Goal: Information Seeking & Learning: Learn about a topic

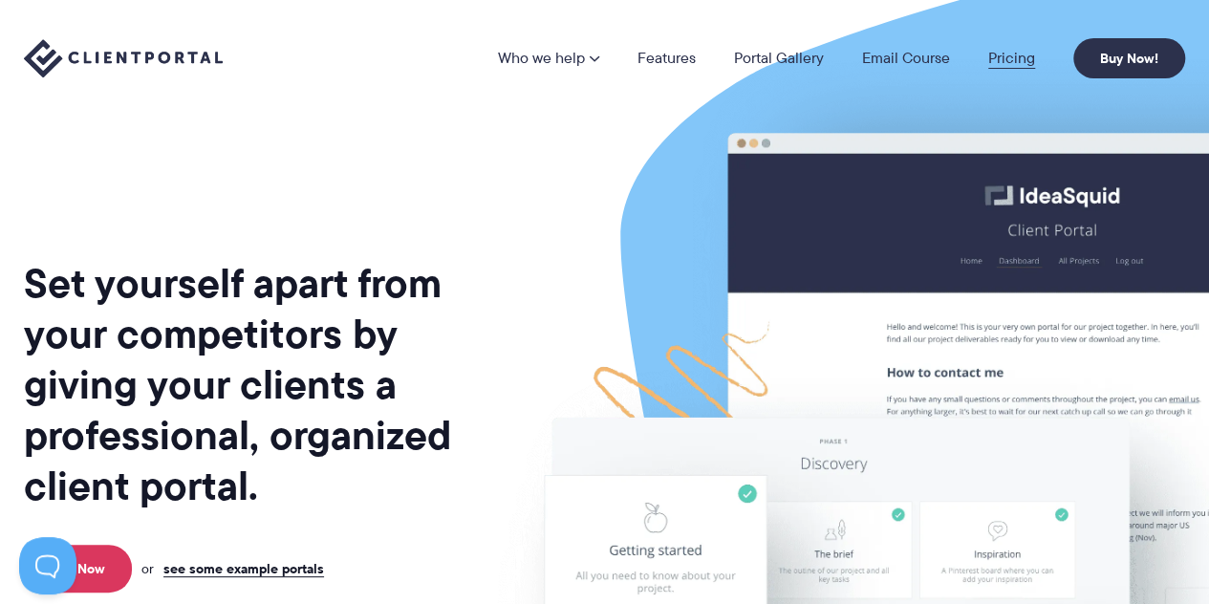
click at [1010, 58] on link "Pricing" at bounding box center [1011, 58] width 47 height 15
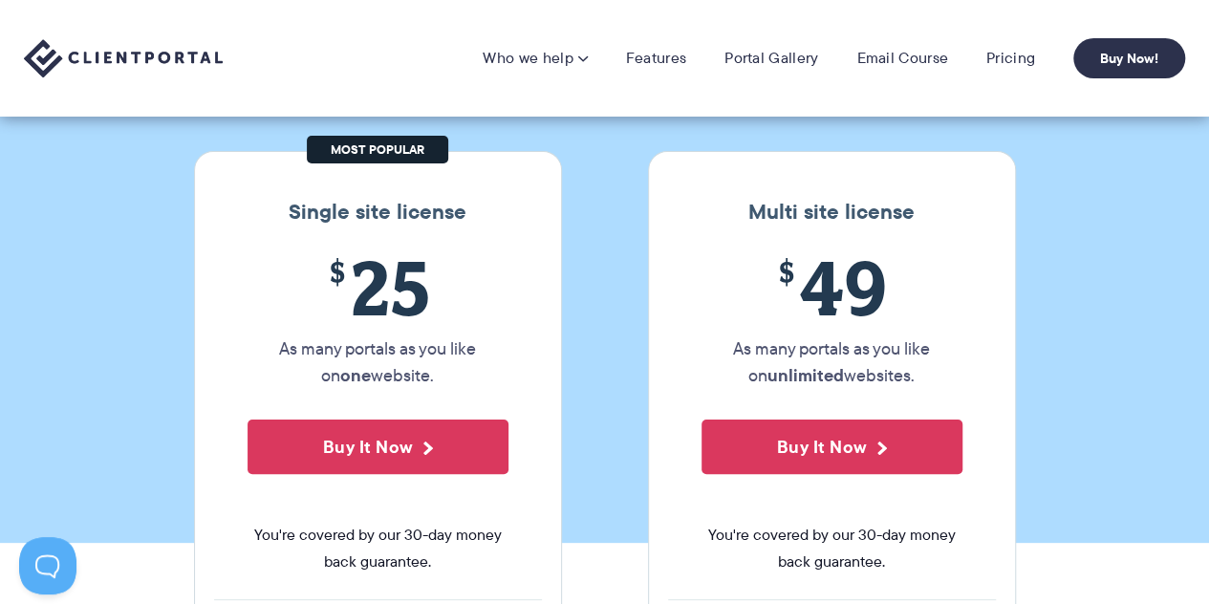
scroll to position [96, 0]
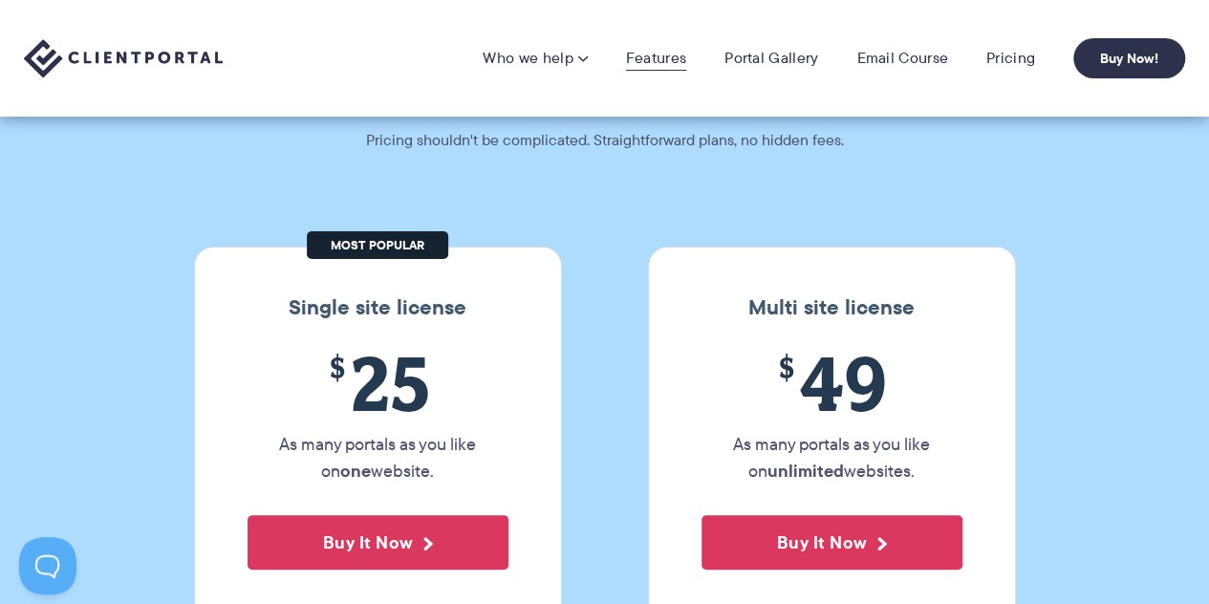
click at [682, 49] on link "Features" at bounding box center [656, 58] width 60 height 19
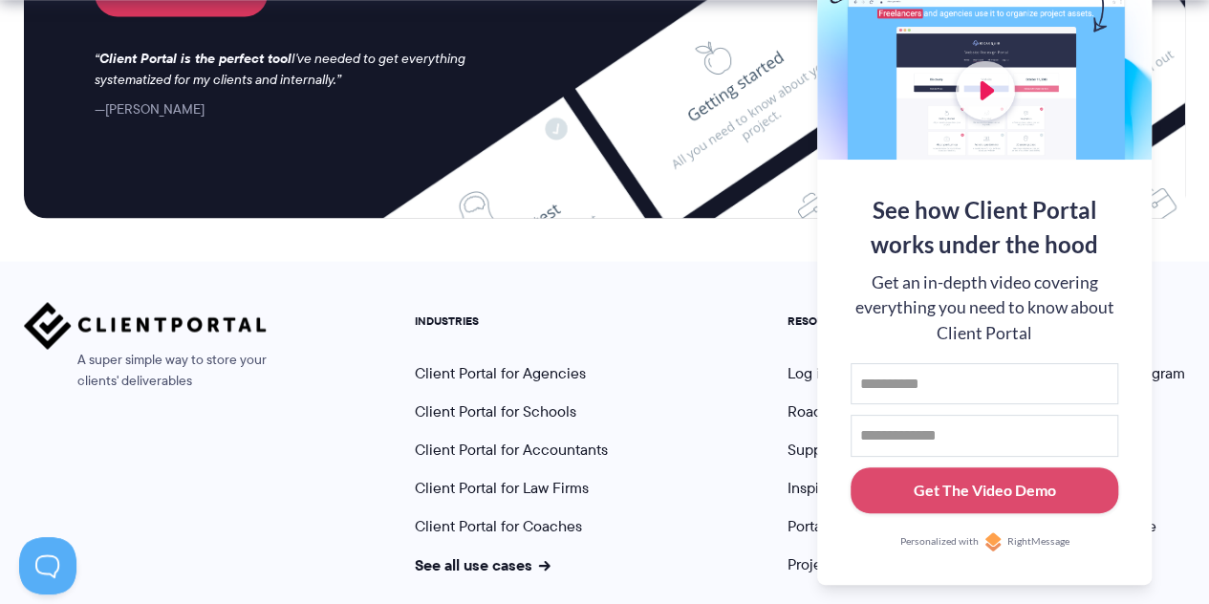
scroll to position [5282, 0]
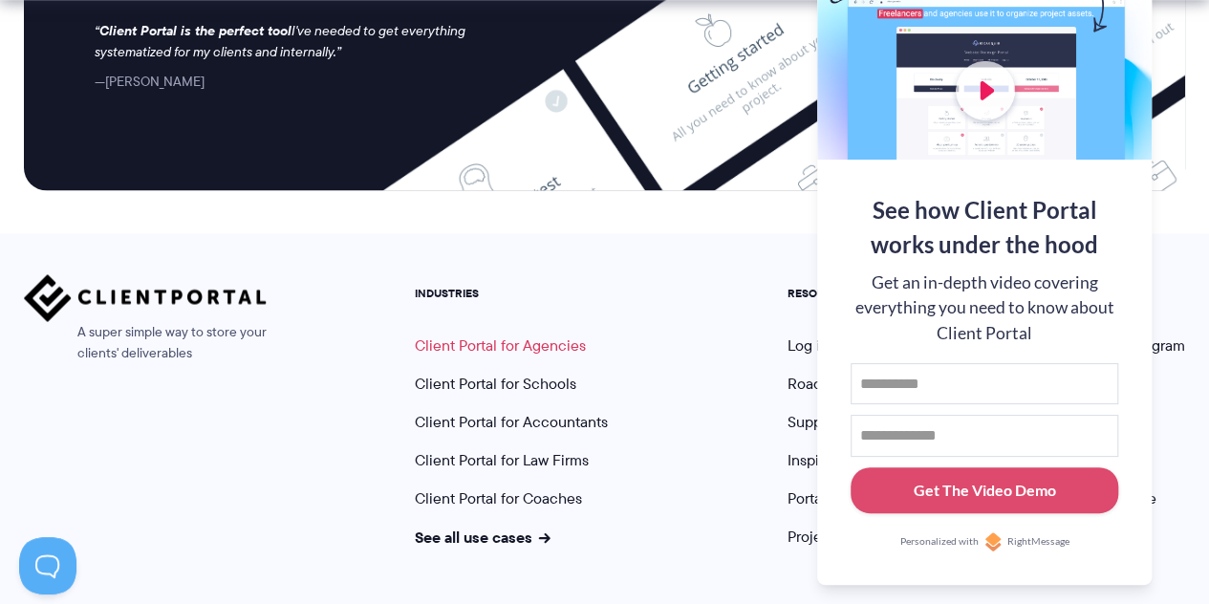
click at [490, 334] on link "Client Portal for Agencies" at bounding box center [500, 345] width 171 height 22
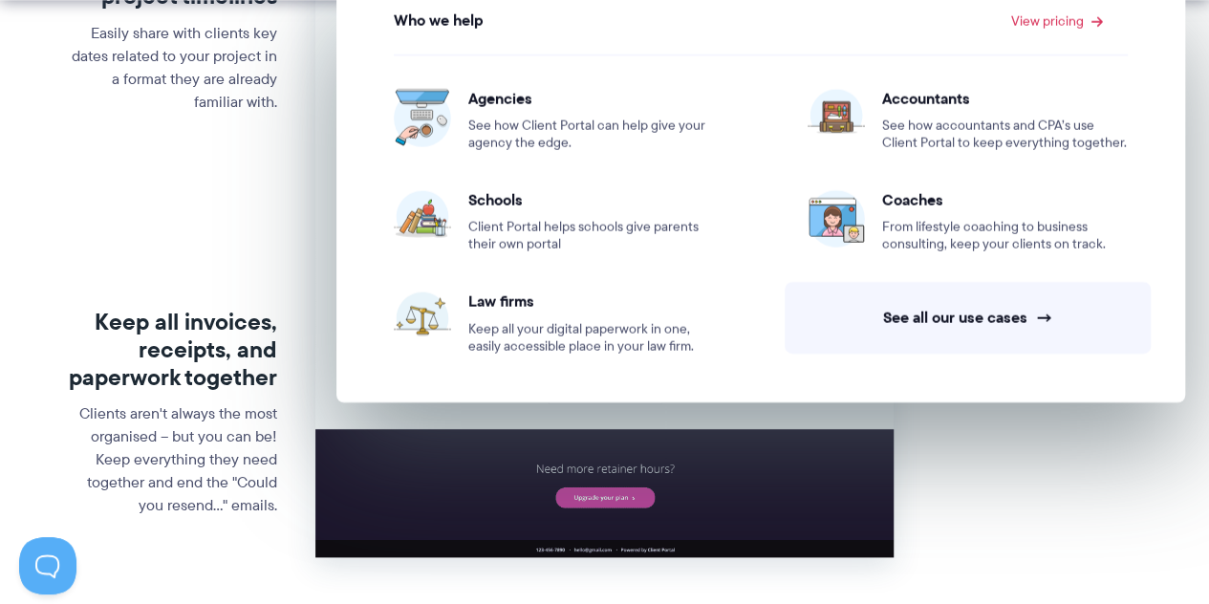
scroll to position [860, 0]
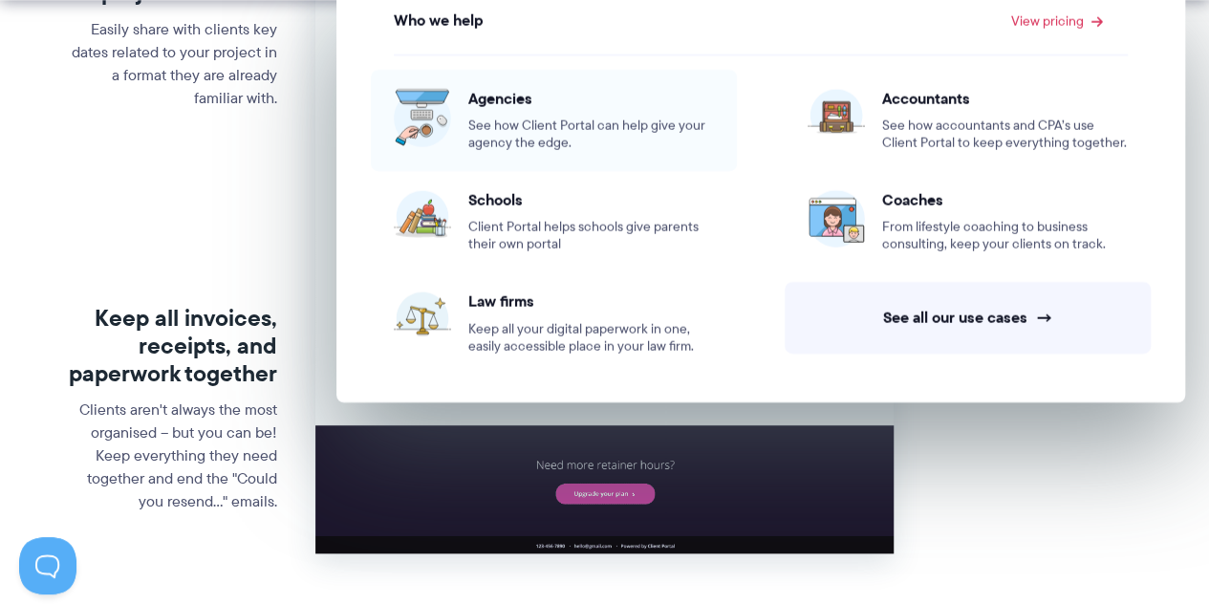
click at [512, 100] on span "Agencies" at bounding box center [591, 98] width 246 height 19
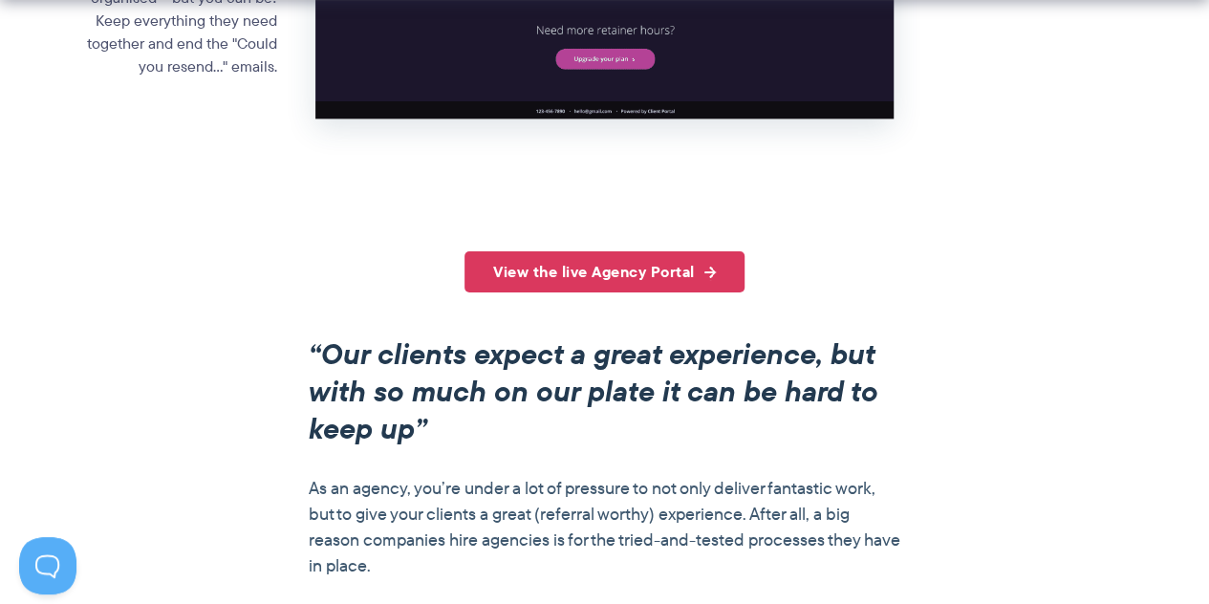
scroll to position [1338, 0]
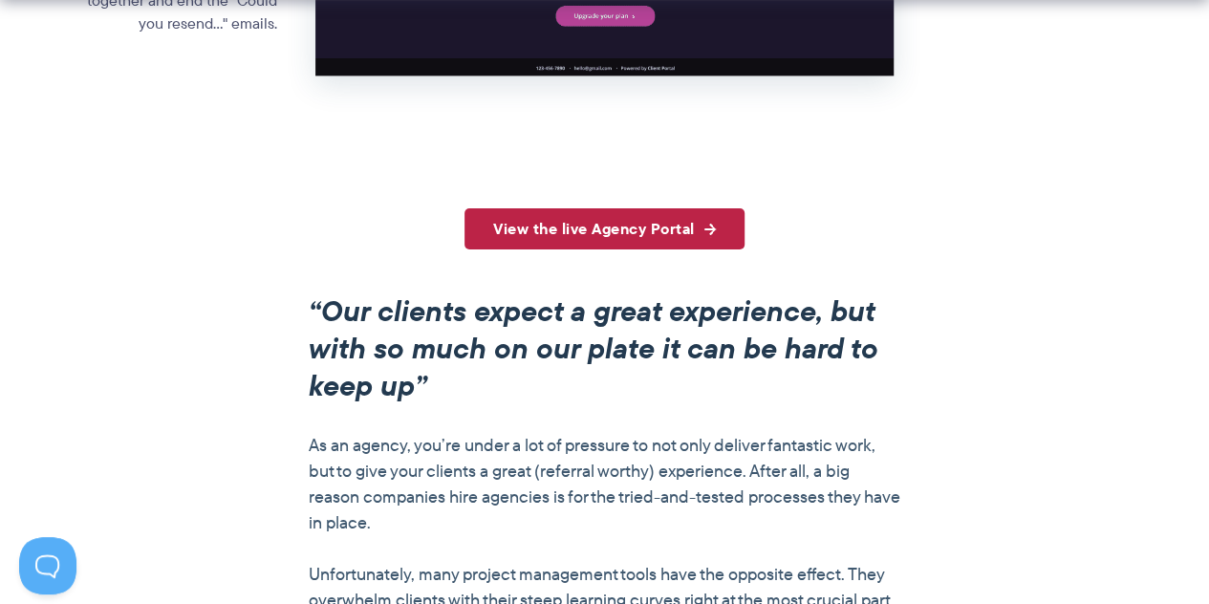
click at [575, 228] on link "View the live Agency Portal" at bounding box center [605, 228] width 280 height 41
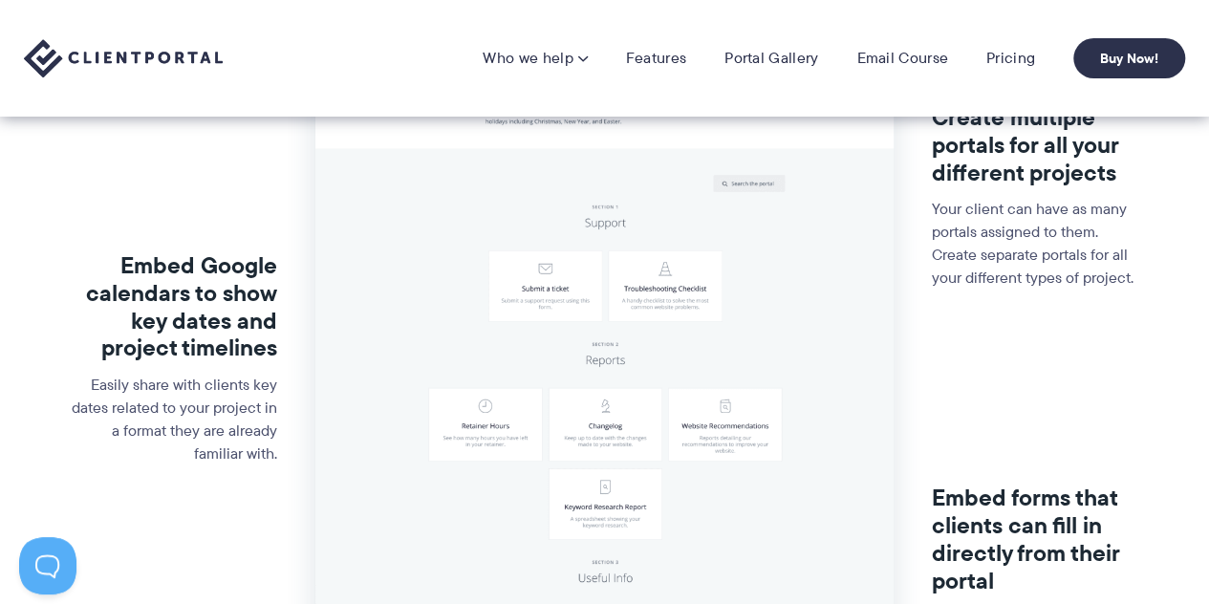
scroll to position [478, 0]
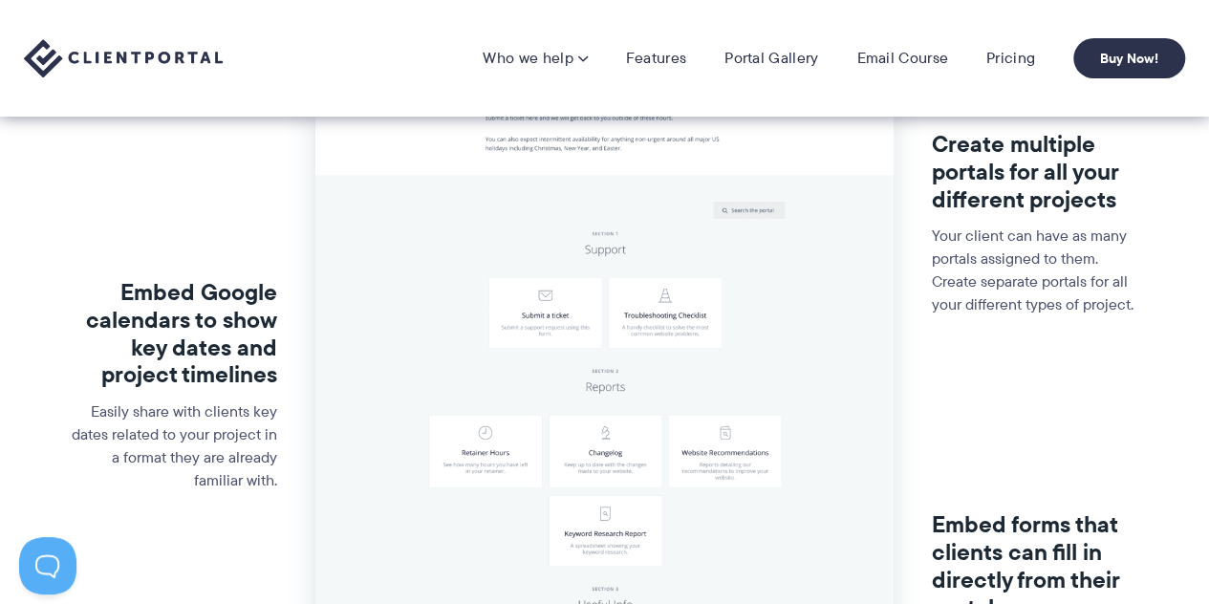
click at [183, 57] on img at bounding box center [123, 58] width 199 height 39
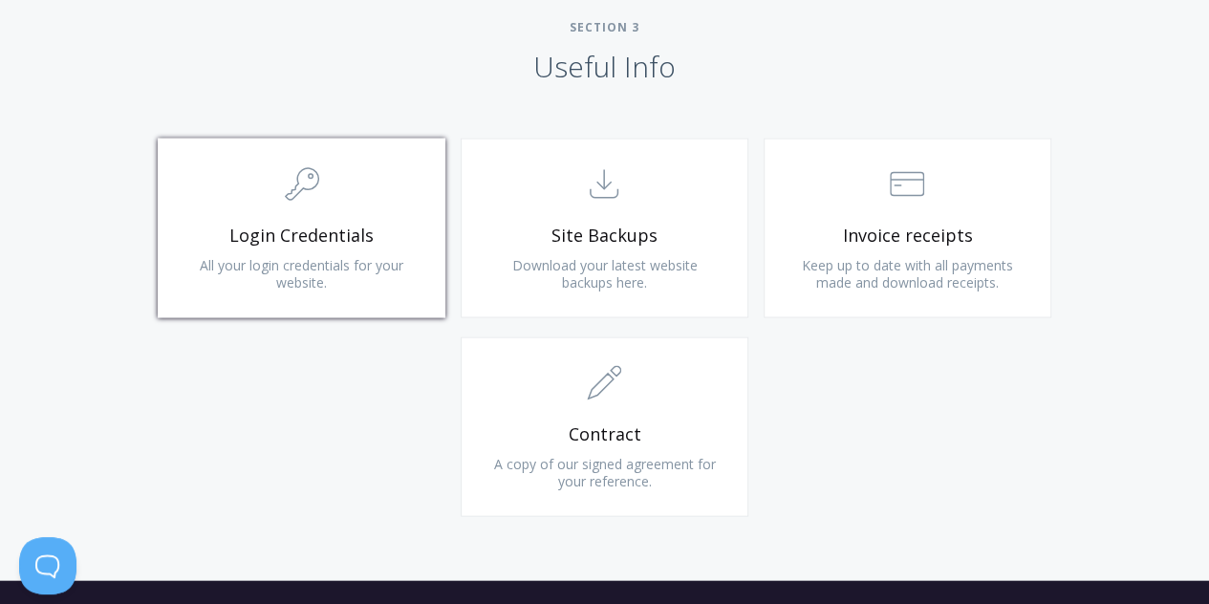
scroll to position [1816, 0]
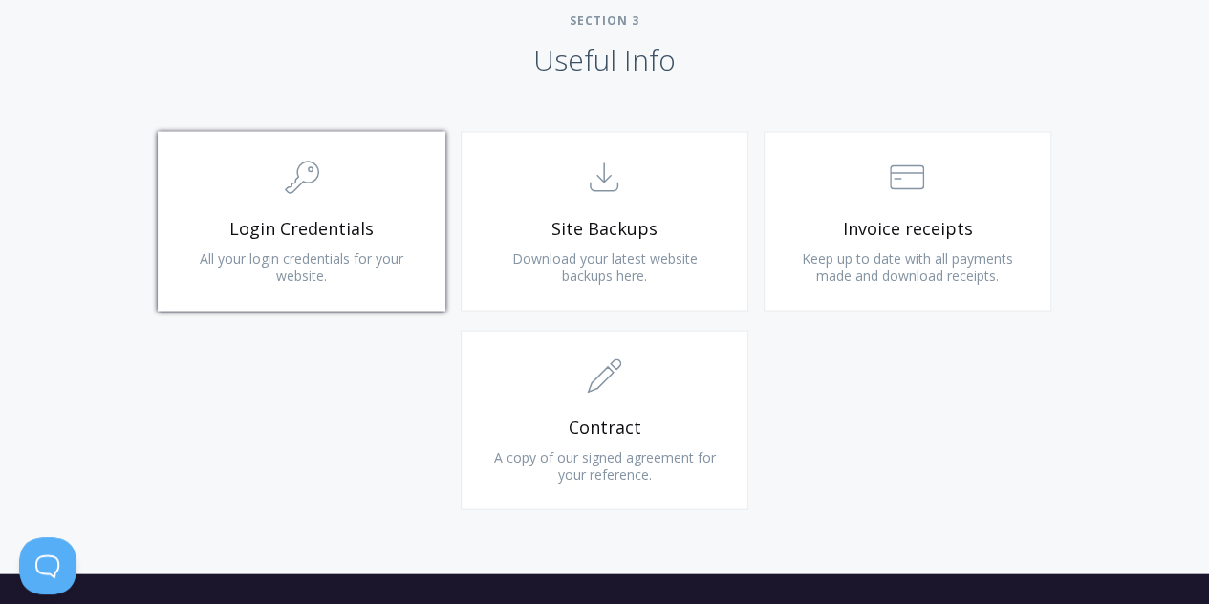
click at [345, 234] on span "Login Credentials" at bounding box center [301, 229] width 228 height 22
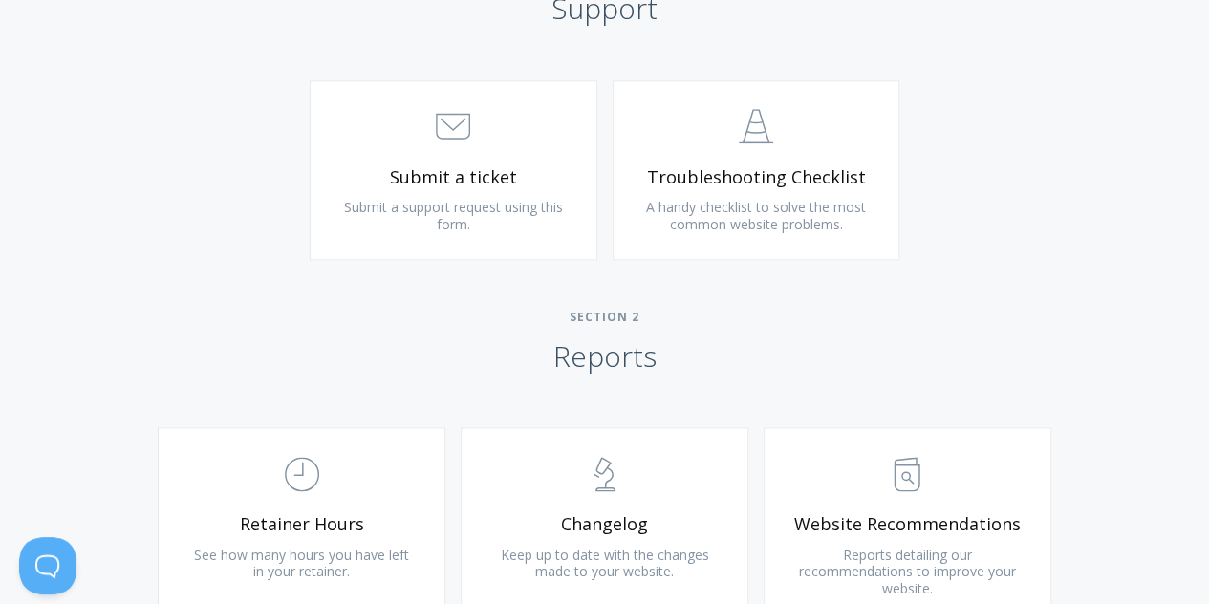
scroll to position [393, 0]
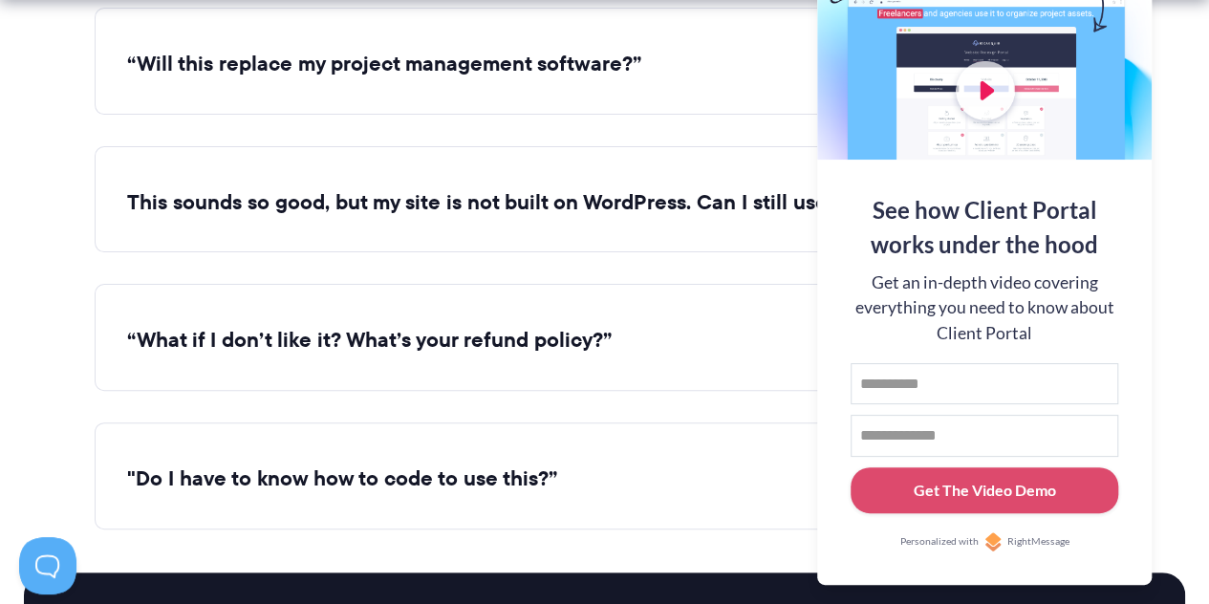
scroll to position [7361, 0]
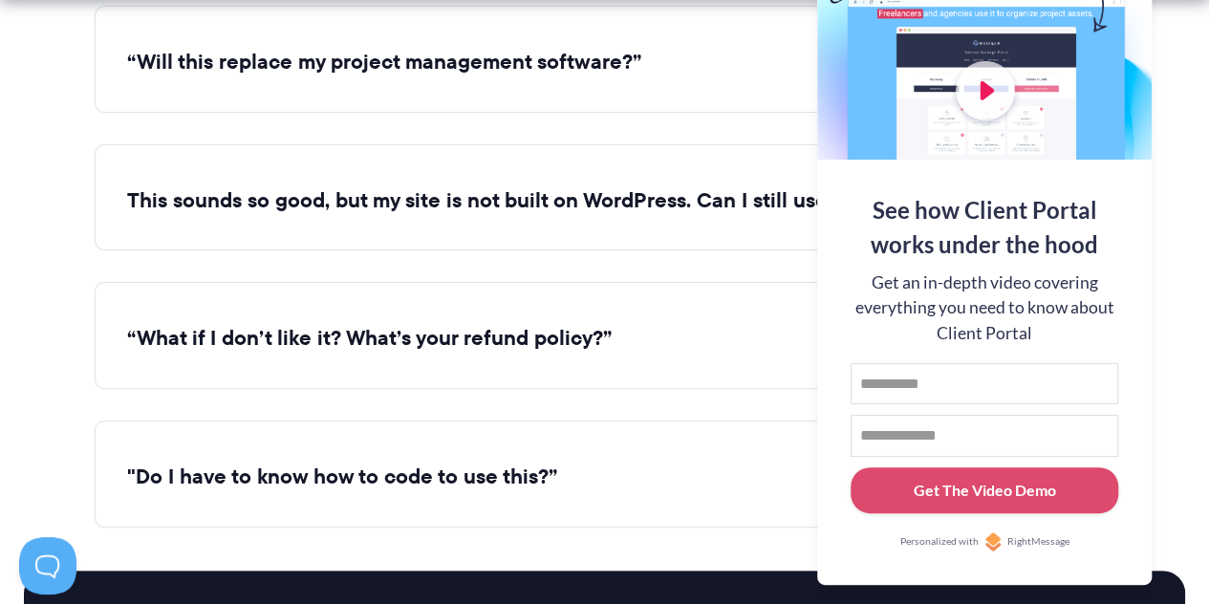
click at [597, 76] on div "“Will this replace my project management software?” Client Portal doesn't repla…" at bounding box center [605, 59] width 1021 height 107
click at [598, 48] on button "“Will this replace my project management software?”" at bounding box center [605, 63] width 956 height 30
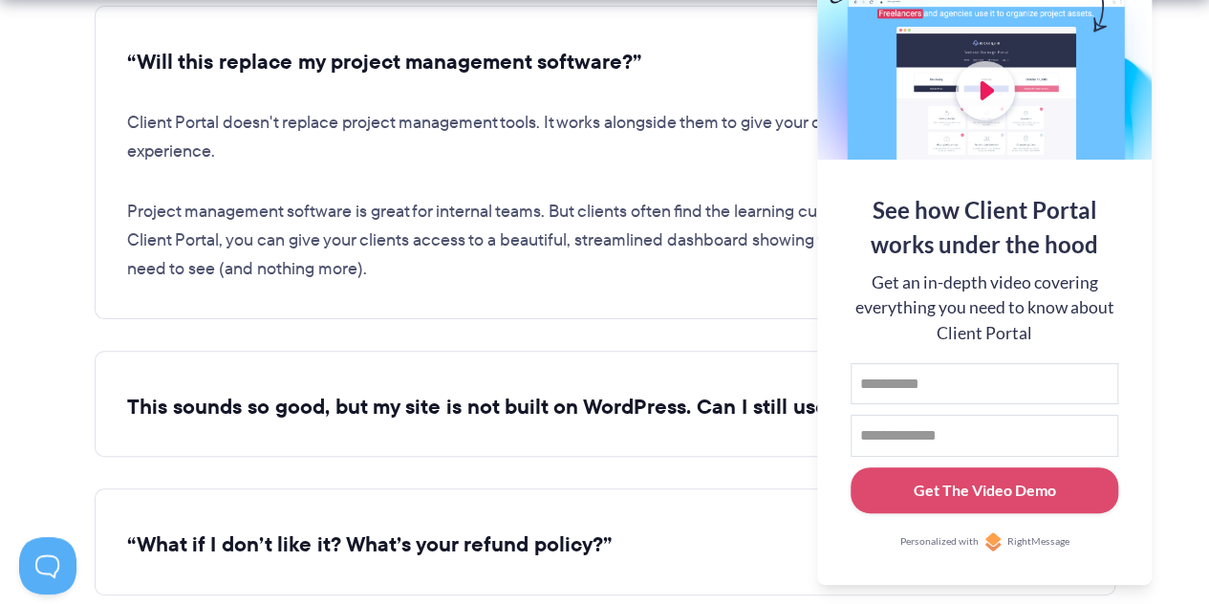
click at [602, 64] on button "“Will this replace my project management software?”" at bounding box center [605, 63] width 956 height 30
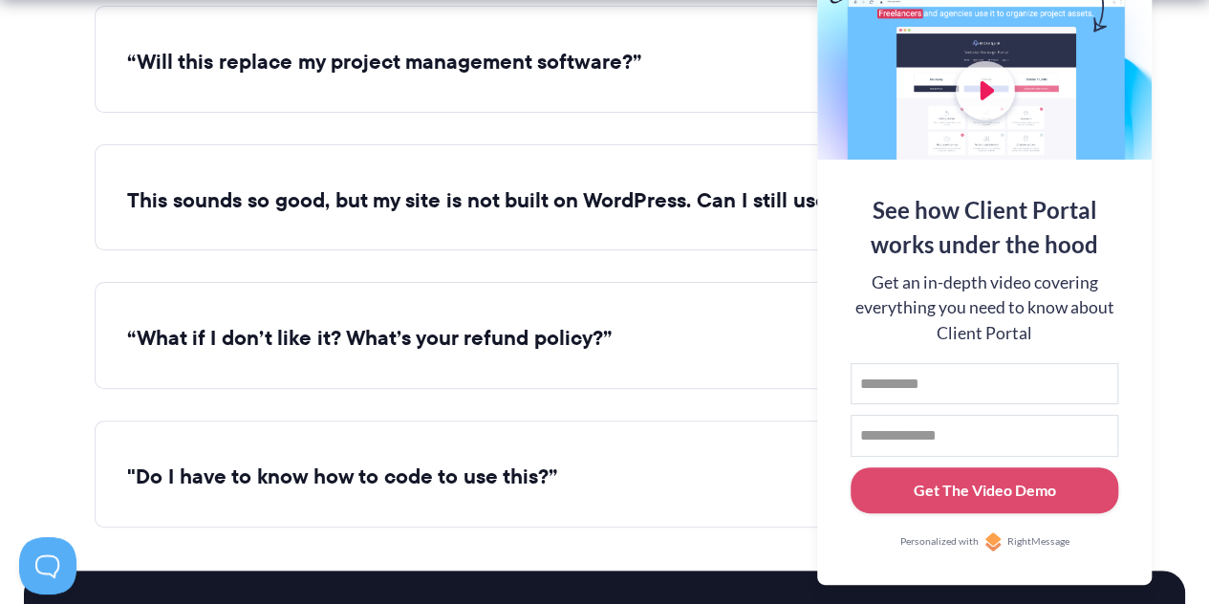
click at [581, 191] on button "This sounds so good, but my site is not built on WordPress. Can I still use thi…" at bounding box center [605, 201] width 956 height 30
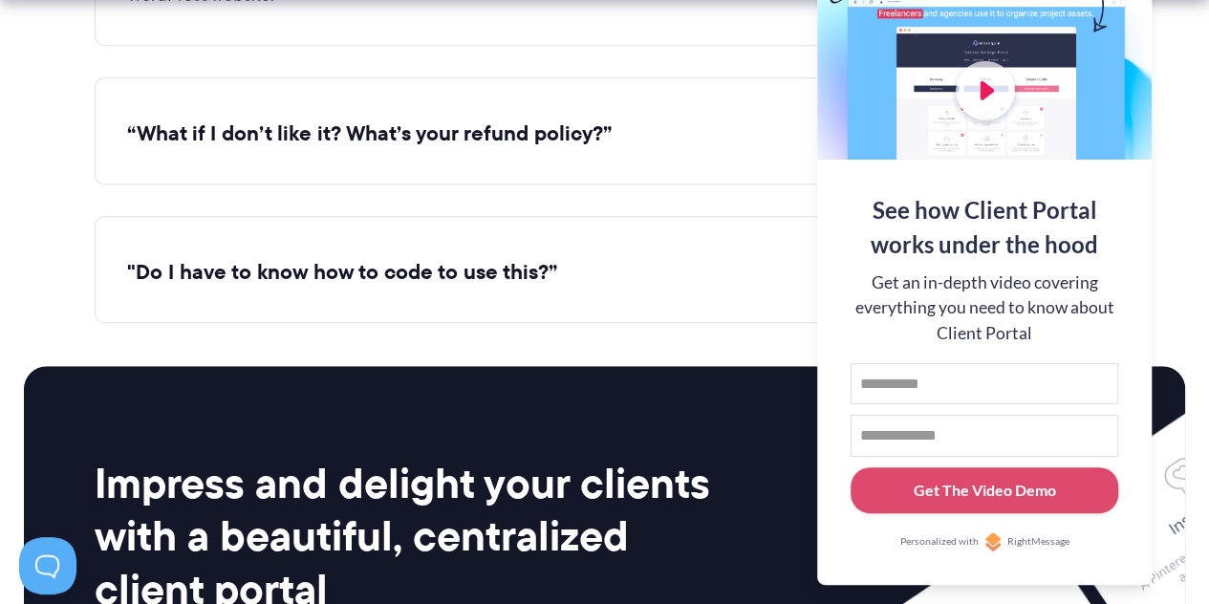
scroll to position [7934, 0]
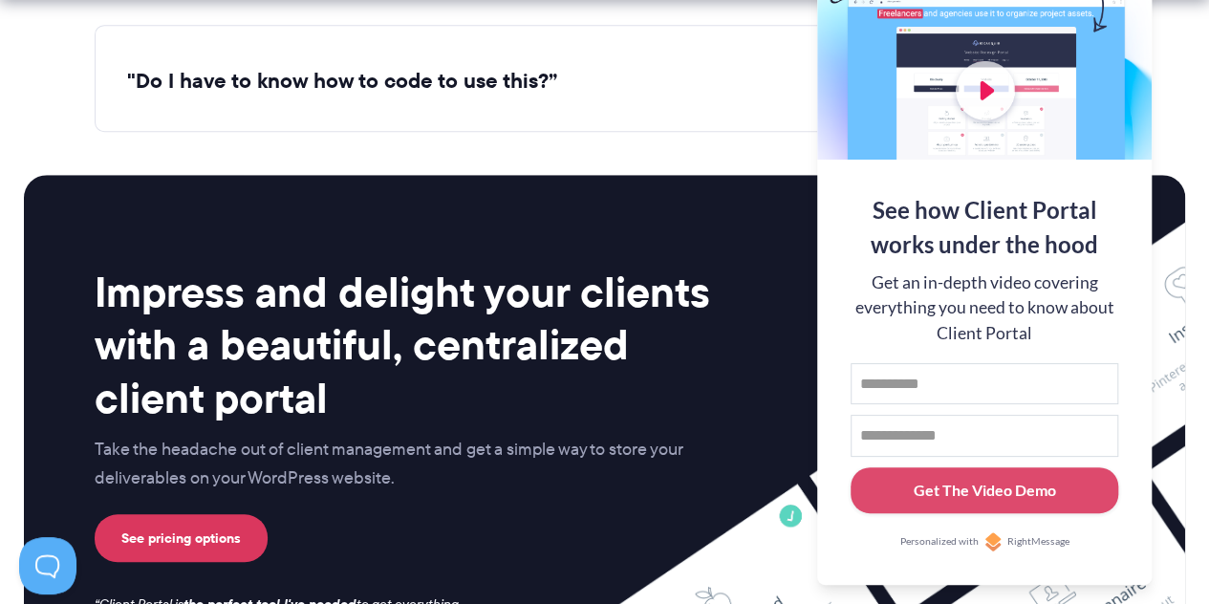
click at [564, 84] on div ""Do I have to know how to code to use this?” Nope. If your website uses WordPre…" at bounding box center [605, 78] width 1021 height 107
click at [542, 67] on button ""Do I have to know how to code to use this?”" at bounding box center [605, 82] width 956 height 30
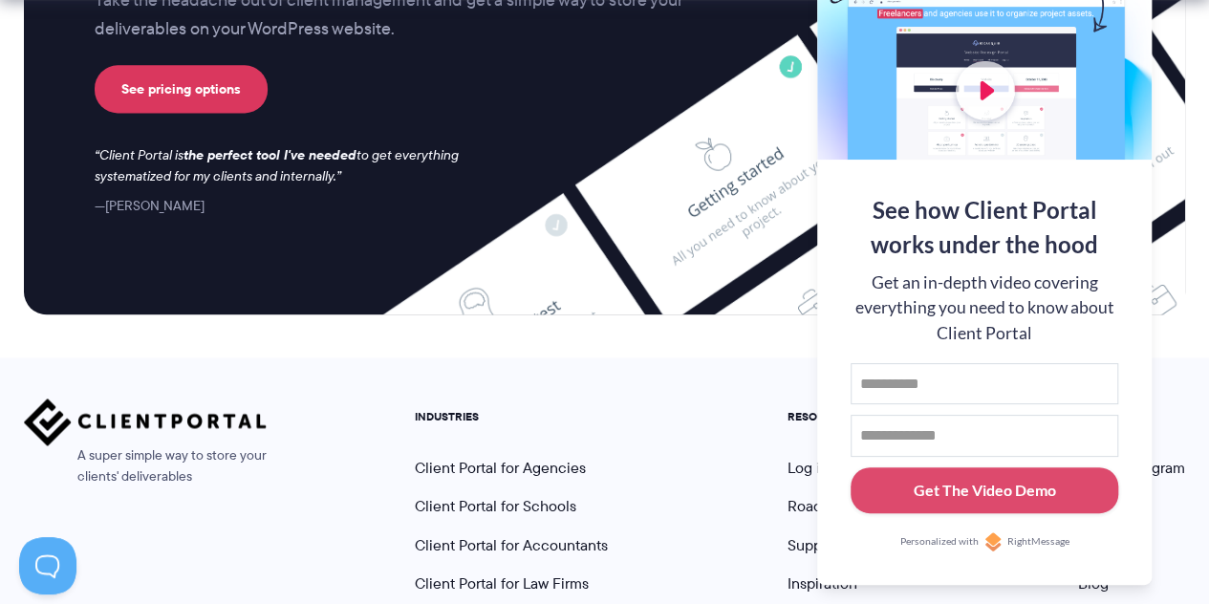
scroll to position [8701, 0]
